Goal: Information Seeking & Learning: Learn about a topic

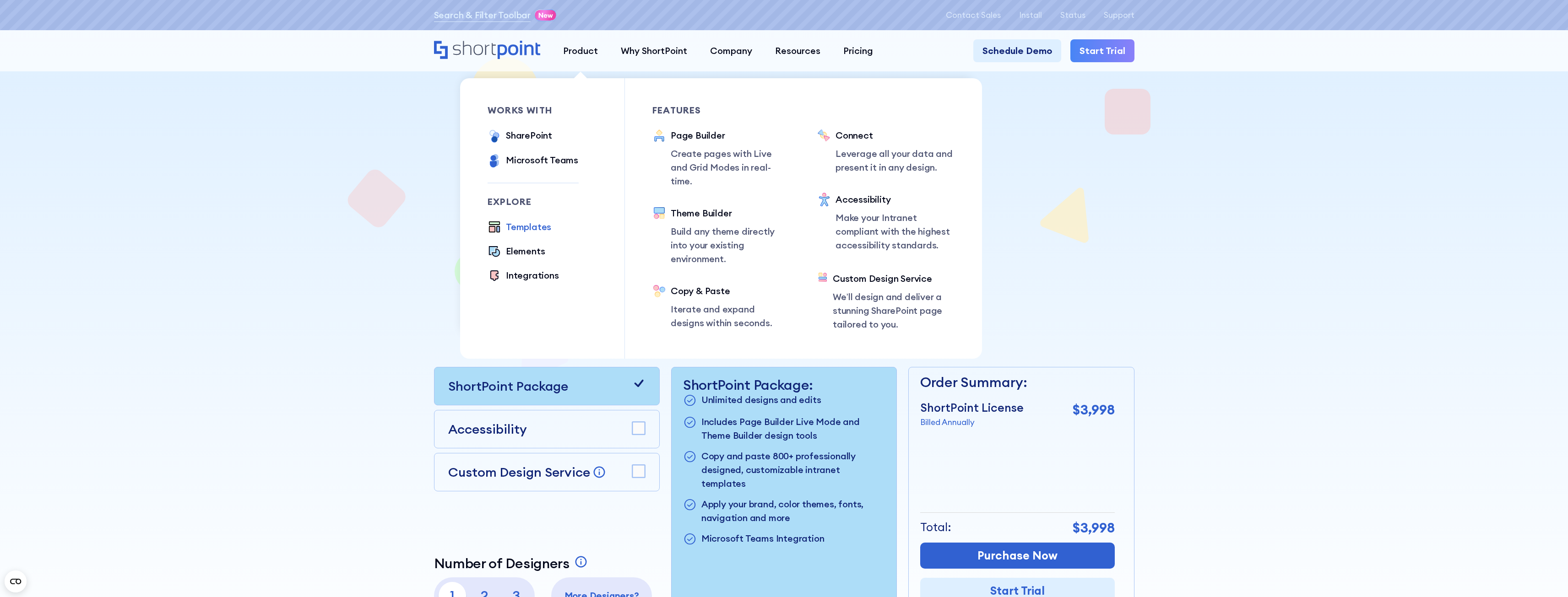
click at [525, 225] on div "Templates" at bounding box center [528, 226] width 45 height 14
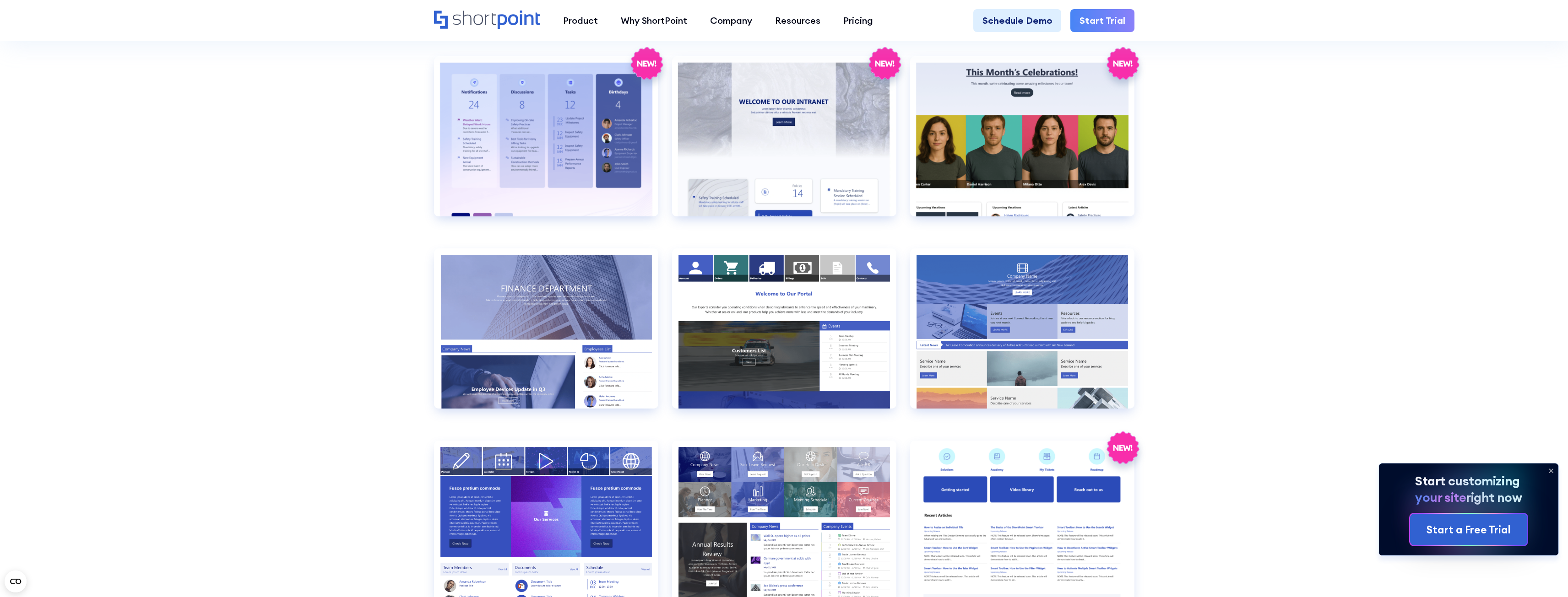
scroll to position [2014, 0]
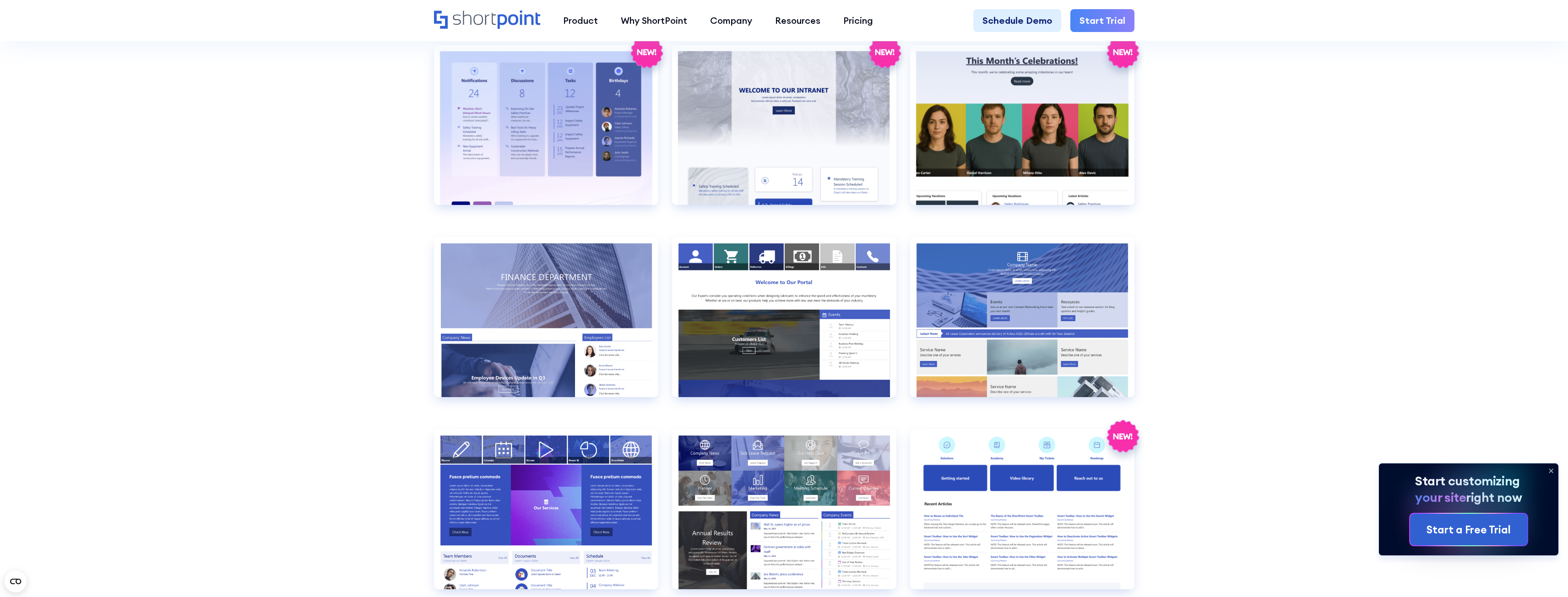
click at [1549, 470] on icon at bounding box center [1551, 471] width 14 height 14
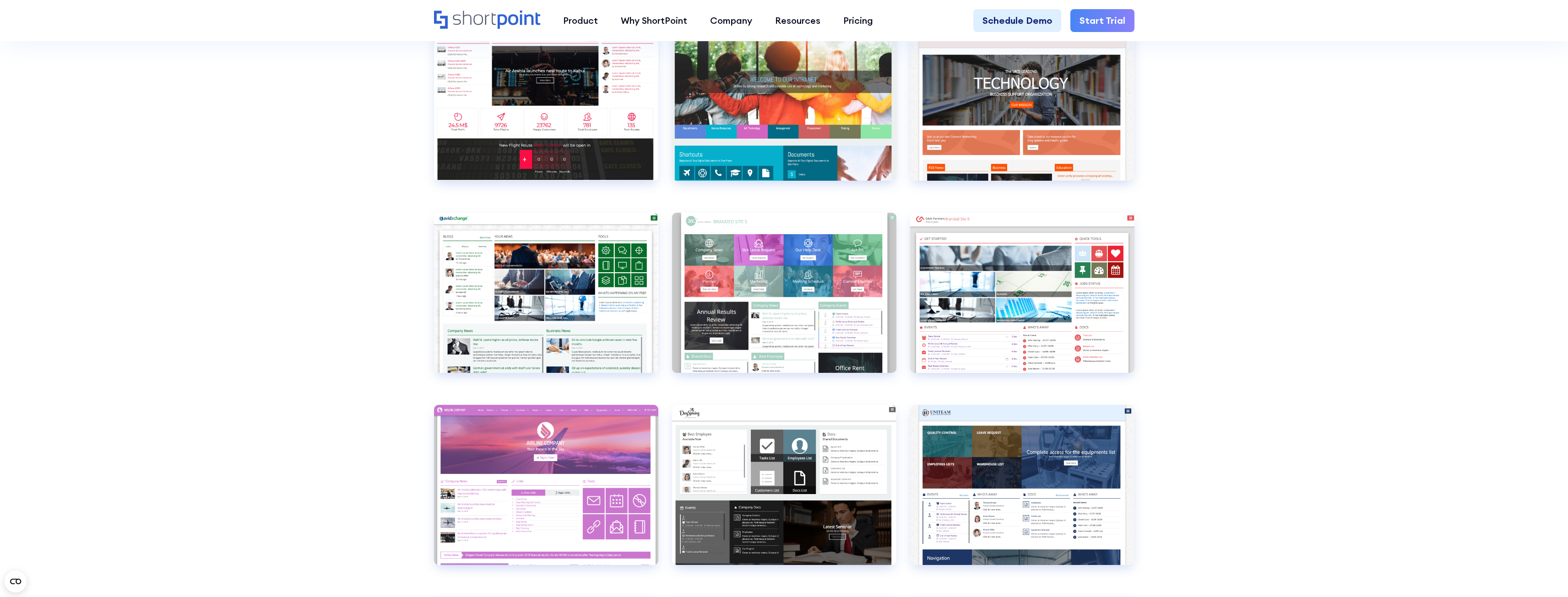
scroll to position [3661, 0]
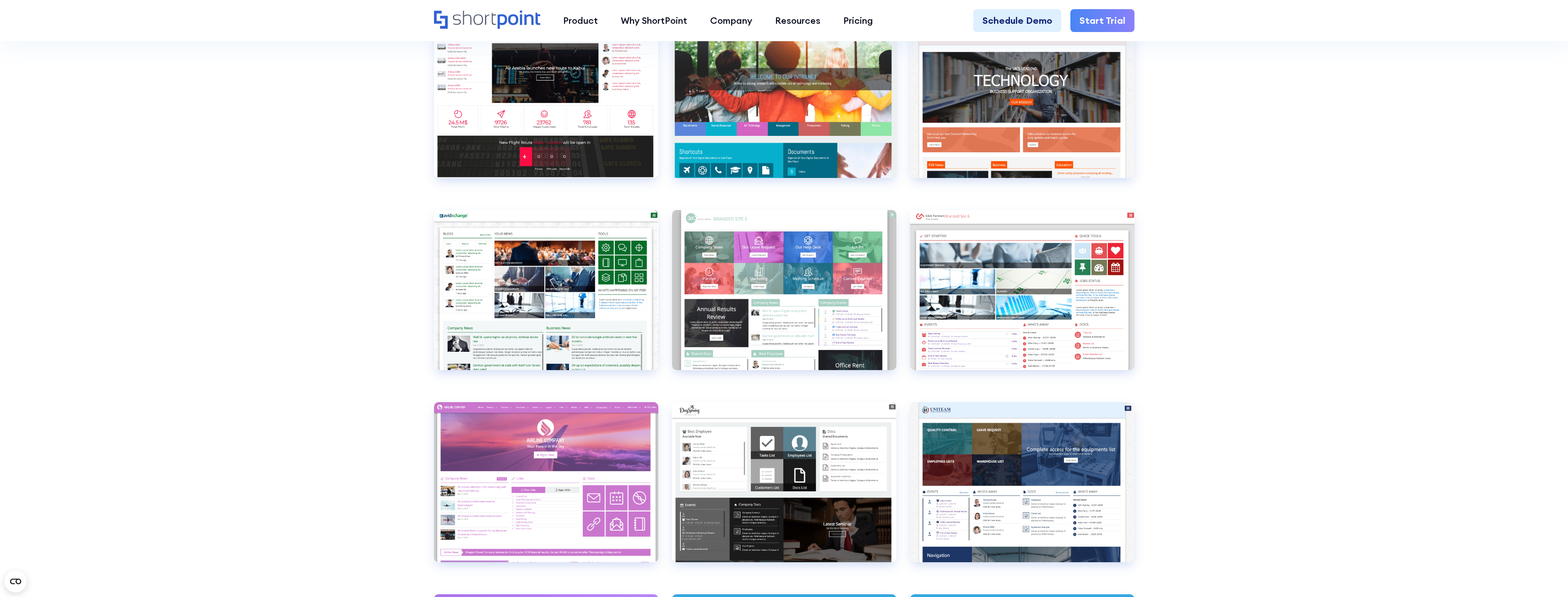
drag, startPoint x: 1399, startPoint y: 290, endPoint x: 1389, endPoint y: 287, distance: 10.4
